Goal: Communication & Community: Participate in discussion

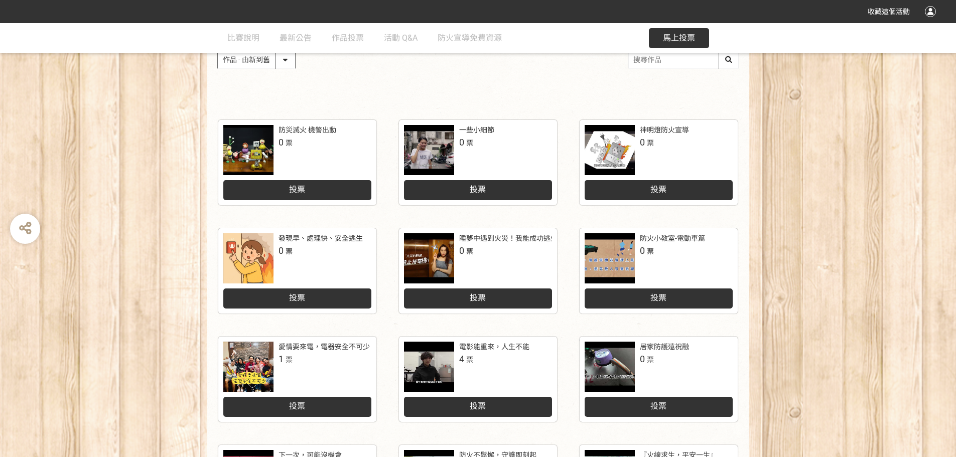
scroll to position [251, 0]
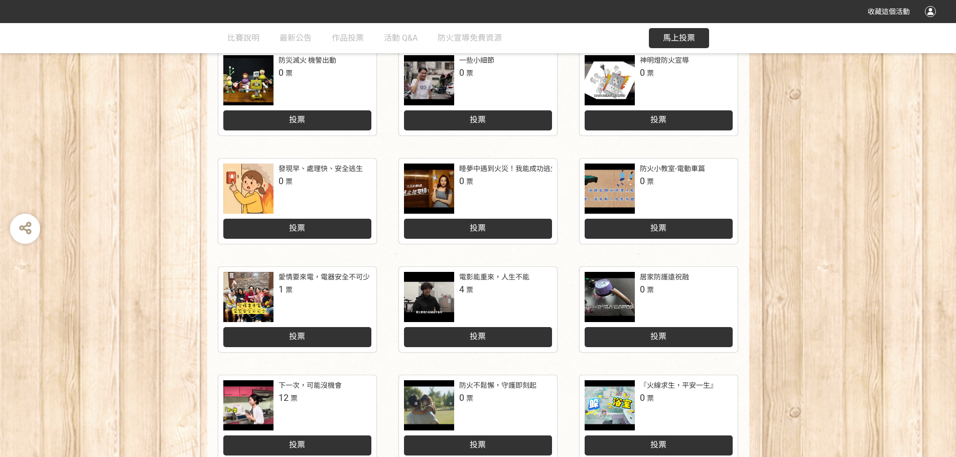
click at [523, 333] on div "投票" at bounding box center [478, 337] width 148 height 20
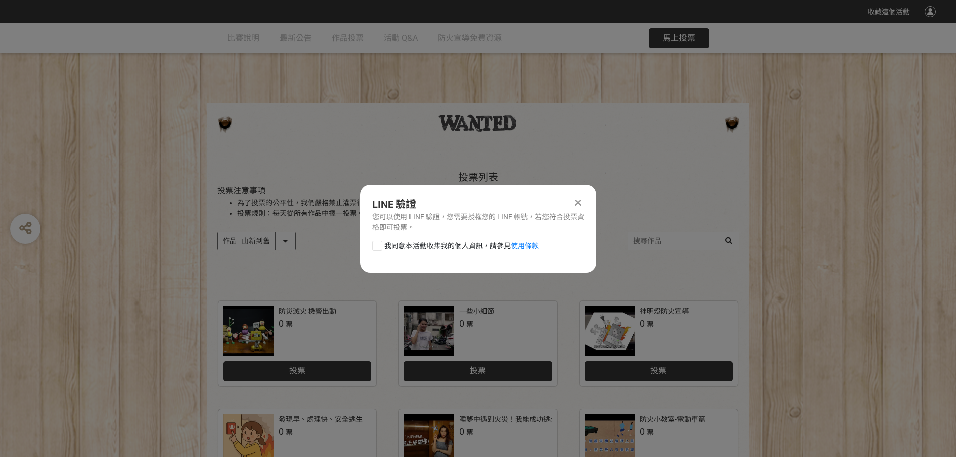
click at [379, 246] on div at bounding box center [378, 246] width 10 height 10
checkbox input "true"
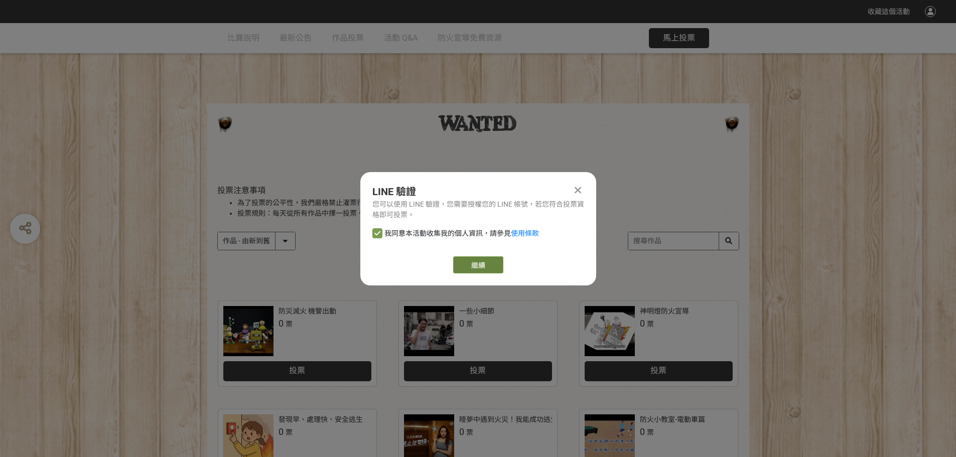
click at [486, 263] on link "繼續" at bounding box center [478, 265] width 50 height 17
click at [581, 189] on div at bounding box center [578, 190] width 12 height 12
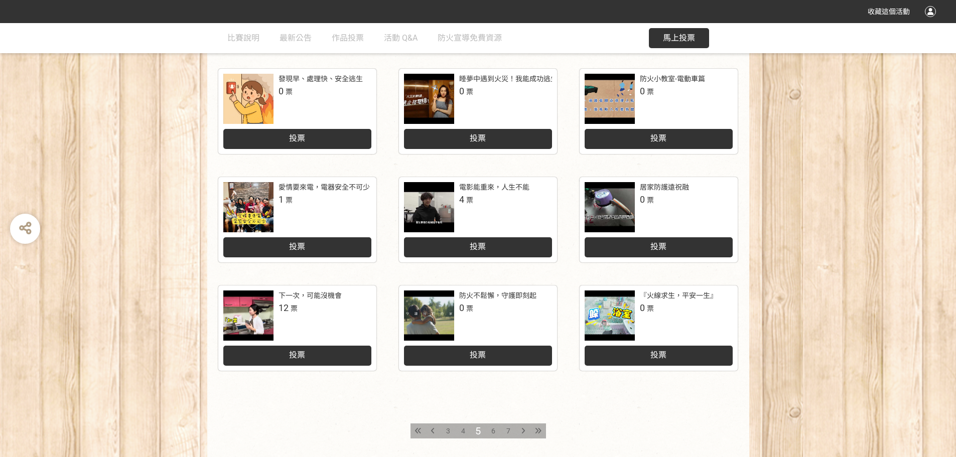
scroll to position [416, 0]
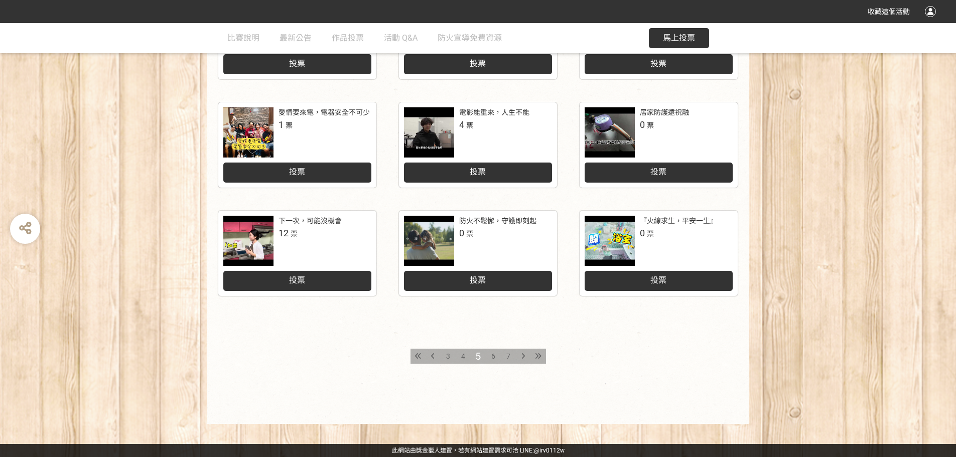
click at [541, 166] on div "投票" at bounding box center [478, 173] width 148 height 20
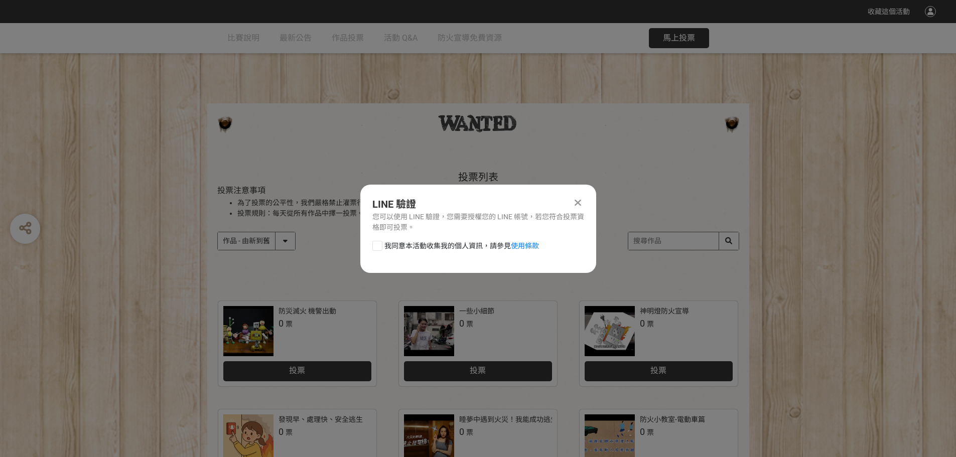
scroll to position [0, 0]
click at [381, 247] on div at bounding box center [378, 246] width 10 height 10
checkbox input "true"
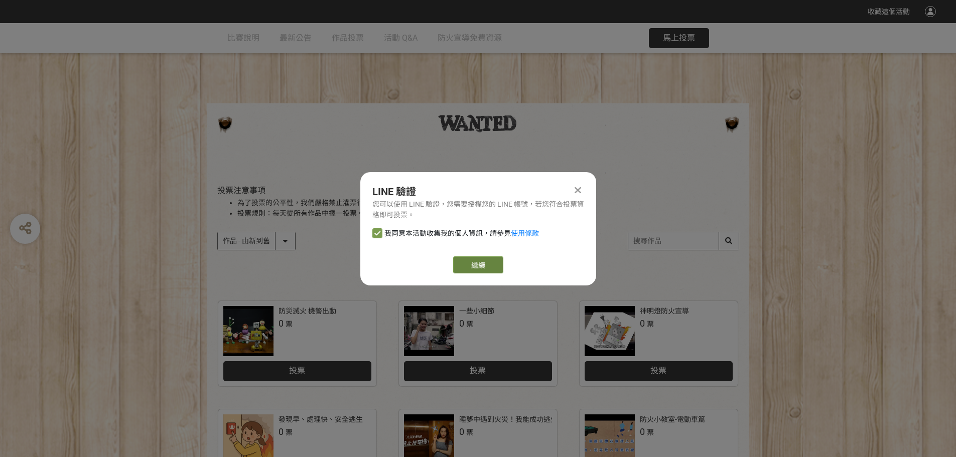
click at [488, 268] on link "繼續" at bounding box center [478, 265] width 50 height 17
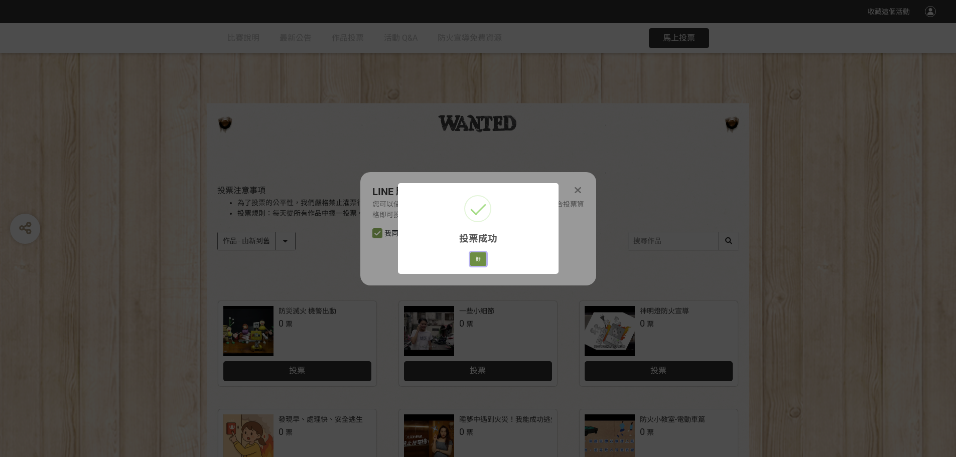
click at [479, 258] on button "好" at bounding box center [478, 260] width 16 height 14
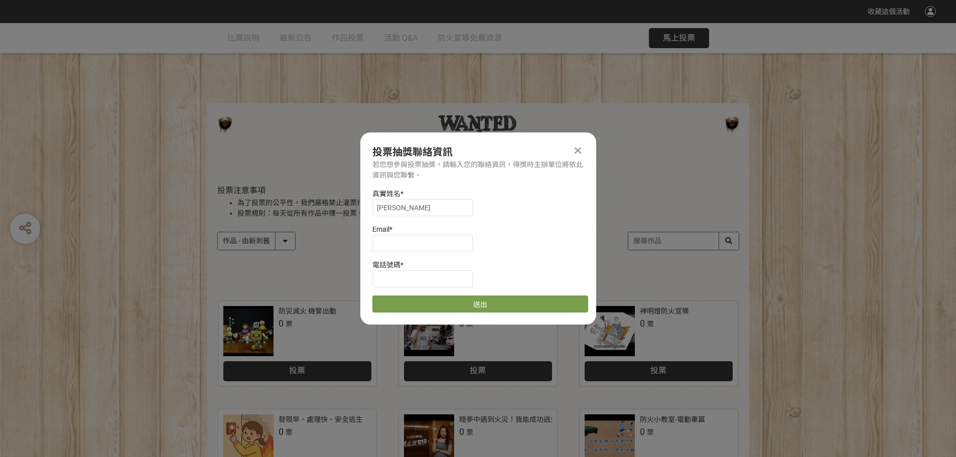
click at [581, 150] on icon at bounding box center [578, 151] width 7 height 10
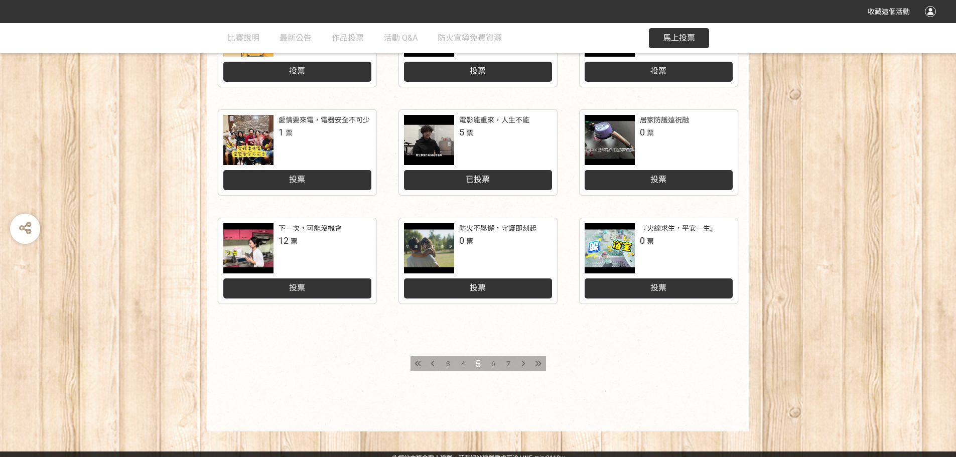
scroll to position [416, 0]
